Goal: Find specific page/section: Find specific page/section

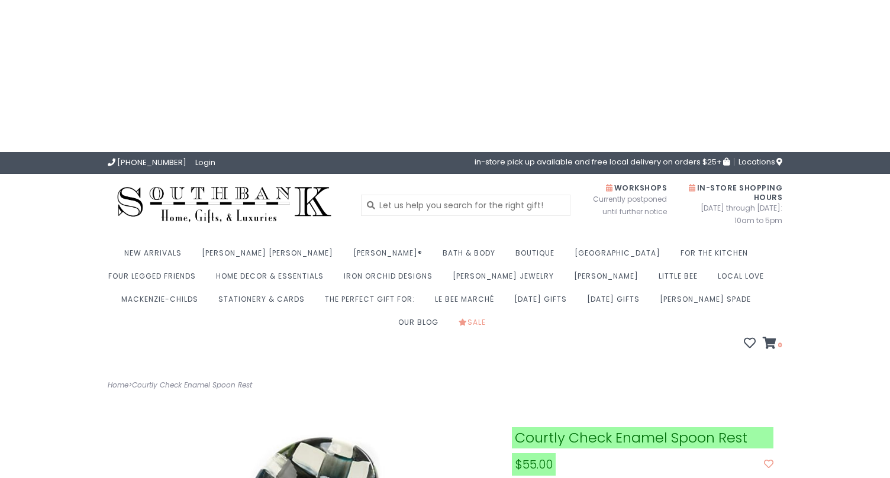
scroll to position [237, 0]
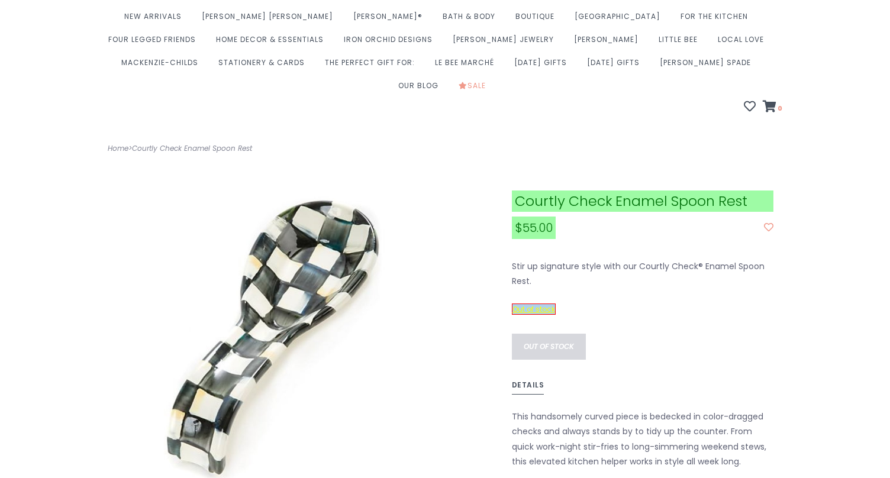
click at [545, 304] on span "Out of stock" at bounding box center [534, 309] width 44 height 11
